Goal: Task Accomplishment & Management: Use online tool/utility

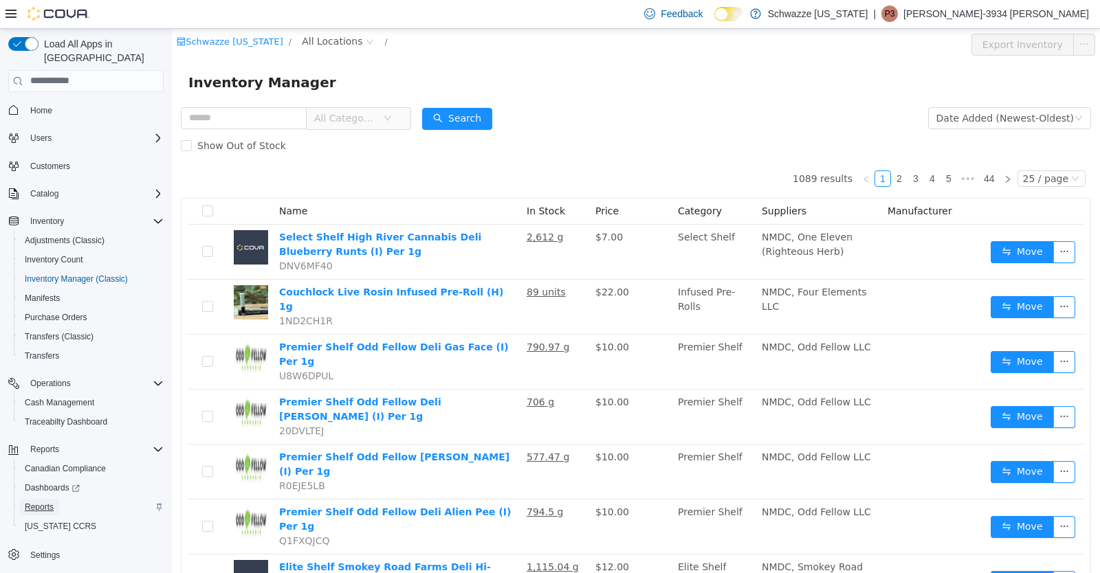
click at [44, 502] on span "Reports" at bounding box center [39, 507] width 29 height 11
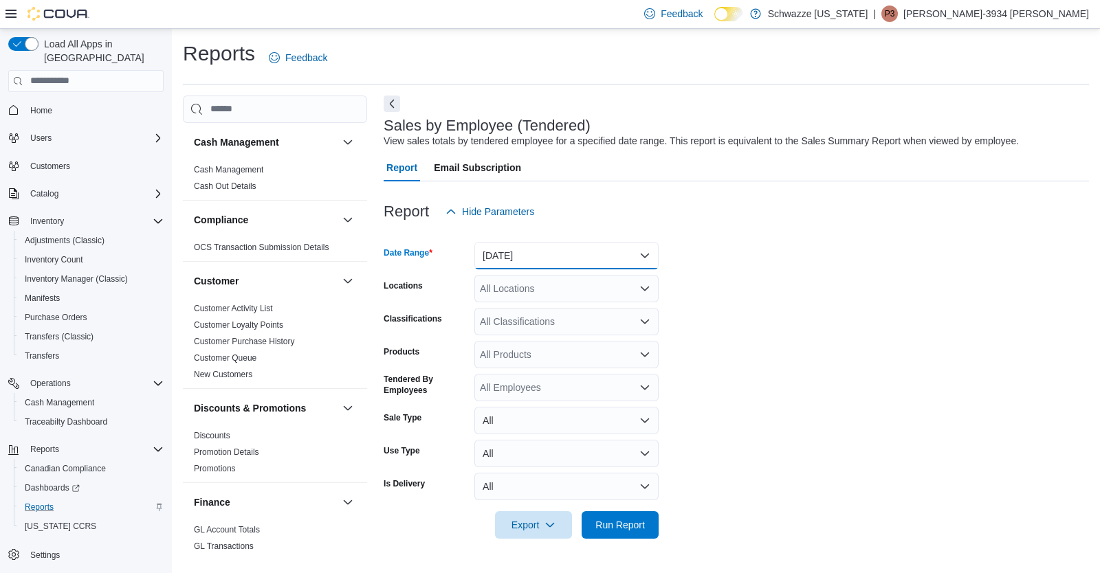
click at [483, 258] on button "[DATE]" at bounding box center [566, 255] width 184 height 27
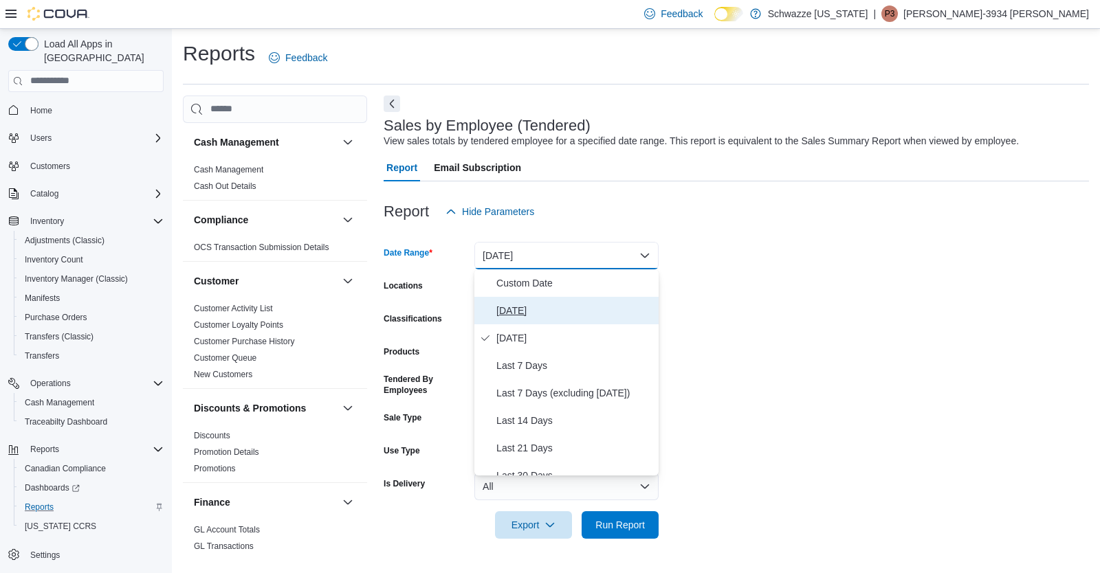
click at [510, 310] on span "[DATE]" at bounding box center [574, 310] width 157 height 16
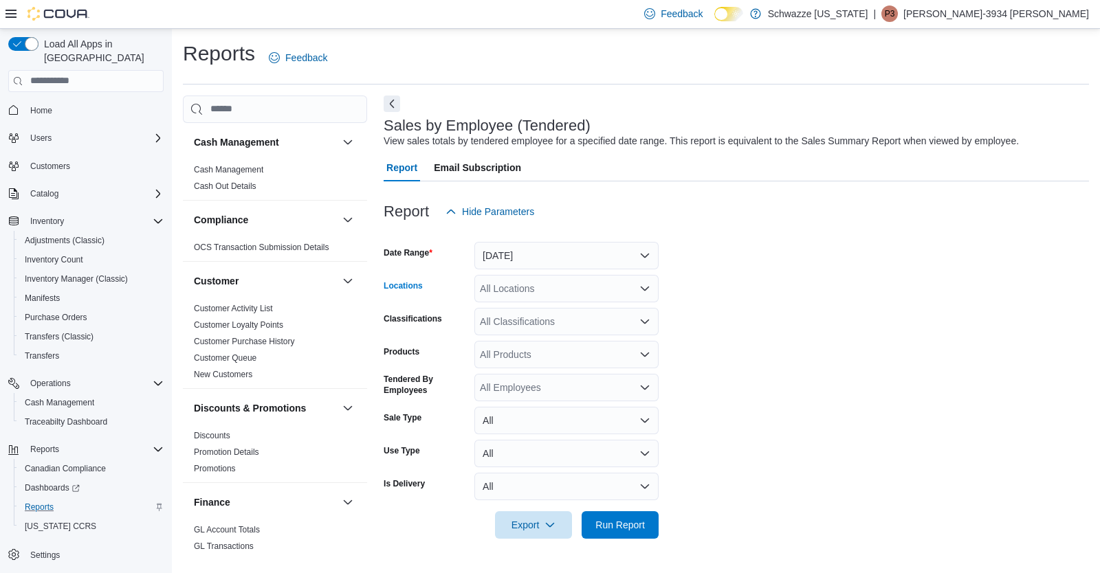
click at [503, 296] on div "All Locations" at bounding box center [566, 288] width 184 height 27
type input "***"
click at [524, 311] on span "EDW01 [GEOGRAPHIC_DATA]" at bounding box center [579, 312] width 136 height 14
click at [605, 520] on span "Run Report" at bounding box center [619, 525] width 49 height 14
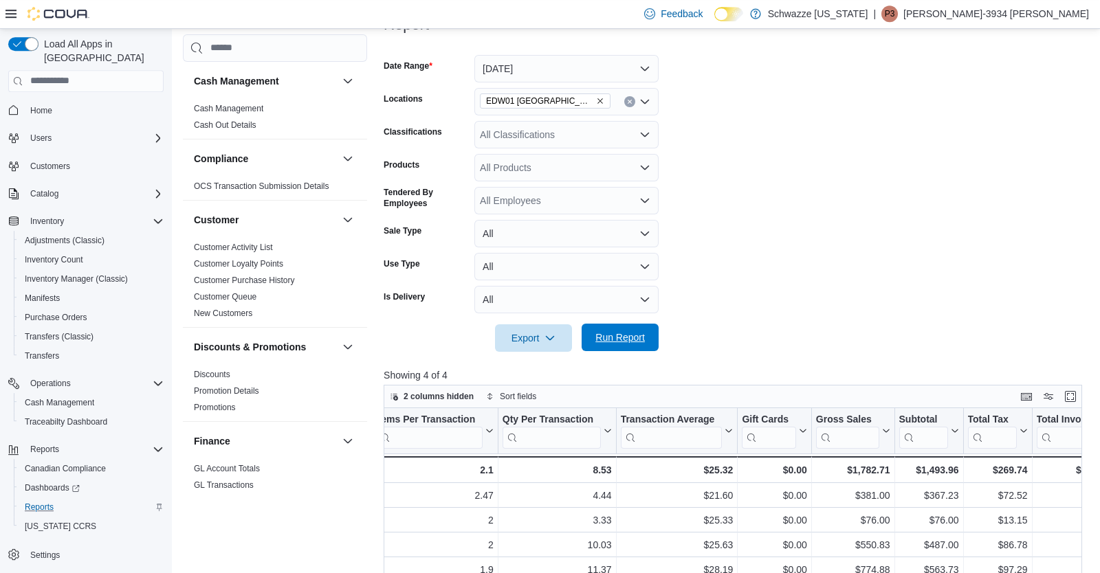
scroll to position [0, 378]
click at [1028, 23] on div "Feedback Dark Mode Schwazze [US_STATE] | P3 Phoebe-3934 [PERSON_NAME]" at bounding box center [863, 13] width 450 height 27
click at [1025, 11] on p "[PERSON_NAME]-3934 [PERSON_NAME]" at bounding box center [996, 13] width 186 height 16
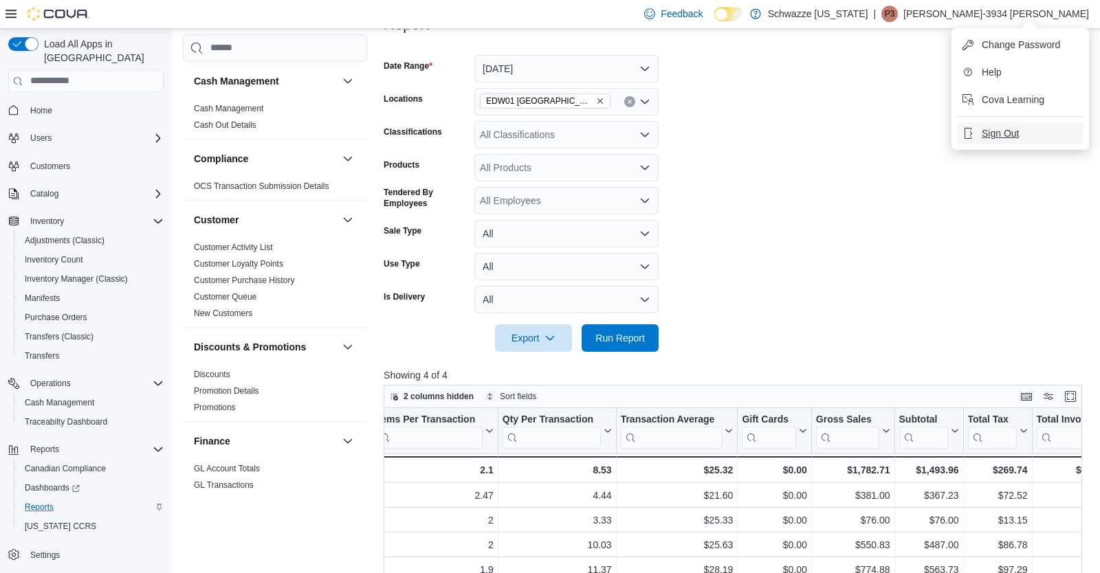
click at [985, 129] on span "Sign Out" at bounding box center [999, 133] width 37 height 14
